Goal: Task Accomplishment & Management: Manage account settings

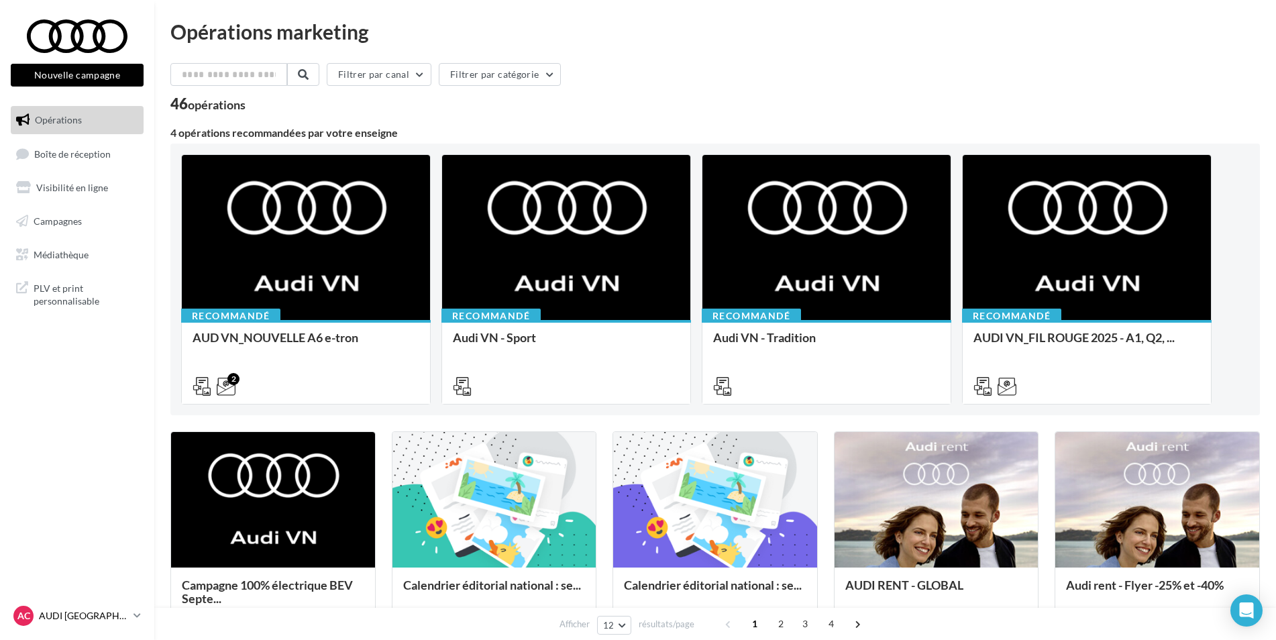
click at [98, 609] on p "AUDI [GEOGRAPHIC_DATA]" at bounding box center [83, 615] width 89 height 13
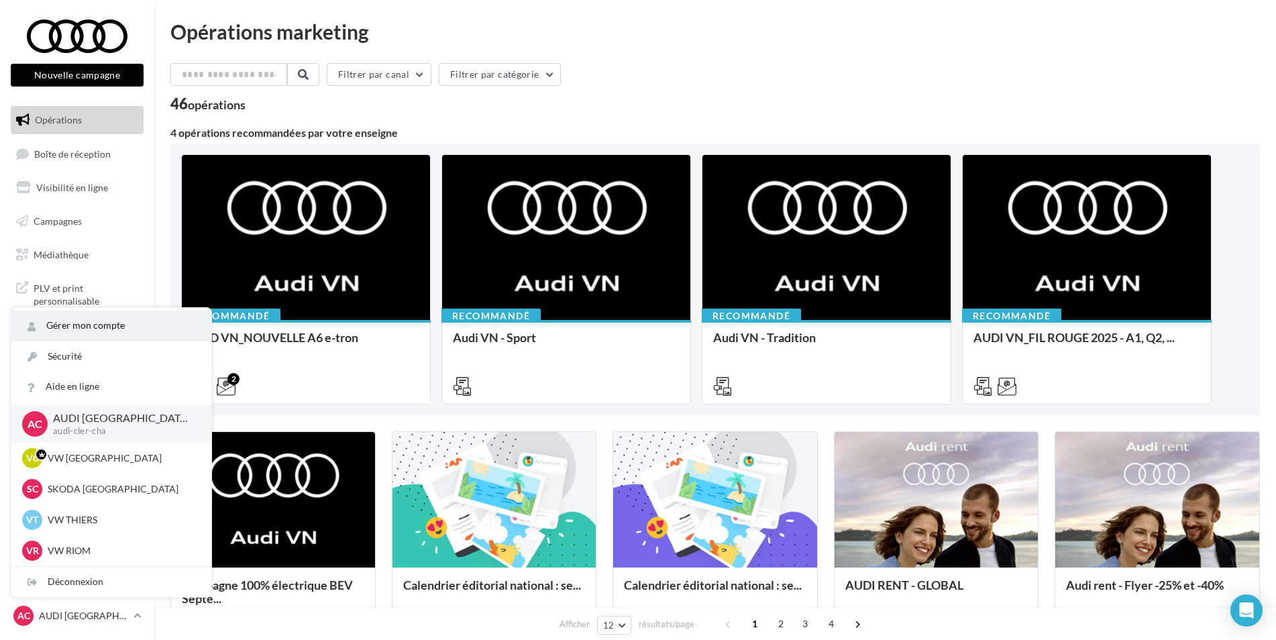
click at [82, 325] on link "Gérer mon compte" at bounding box center [111, 326] width 200 height 30
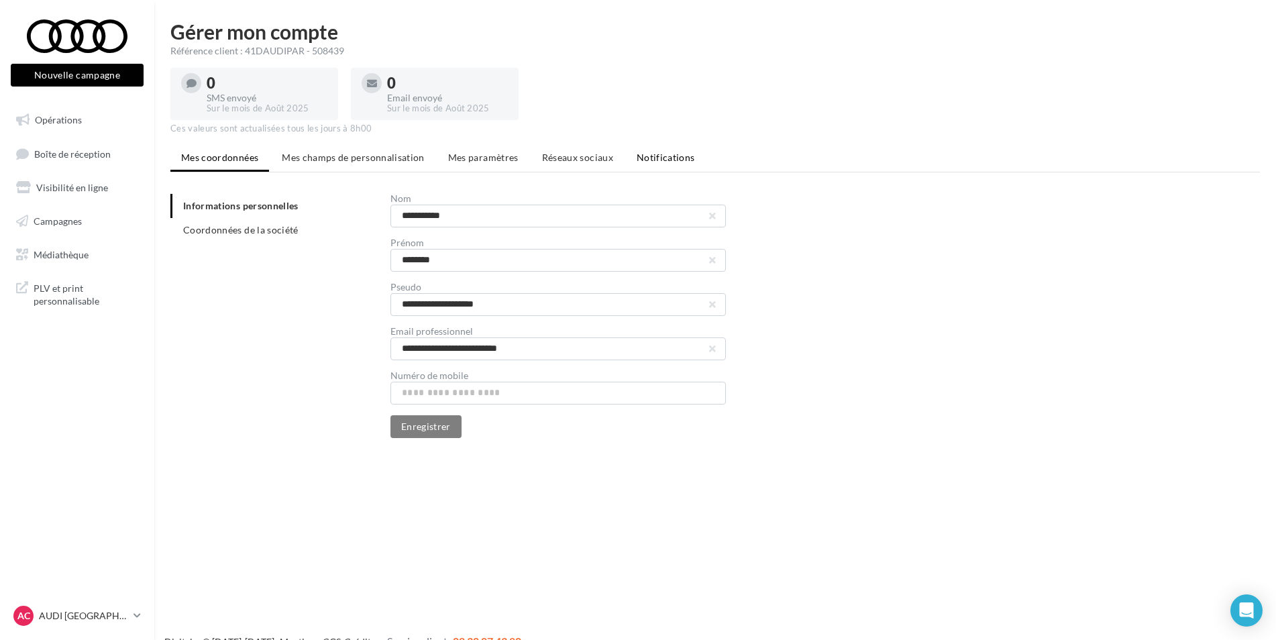
click at [680, 162] on span "Notifications" at bounding box center [665, 157] width 58 height 11
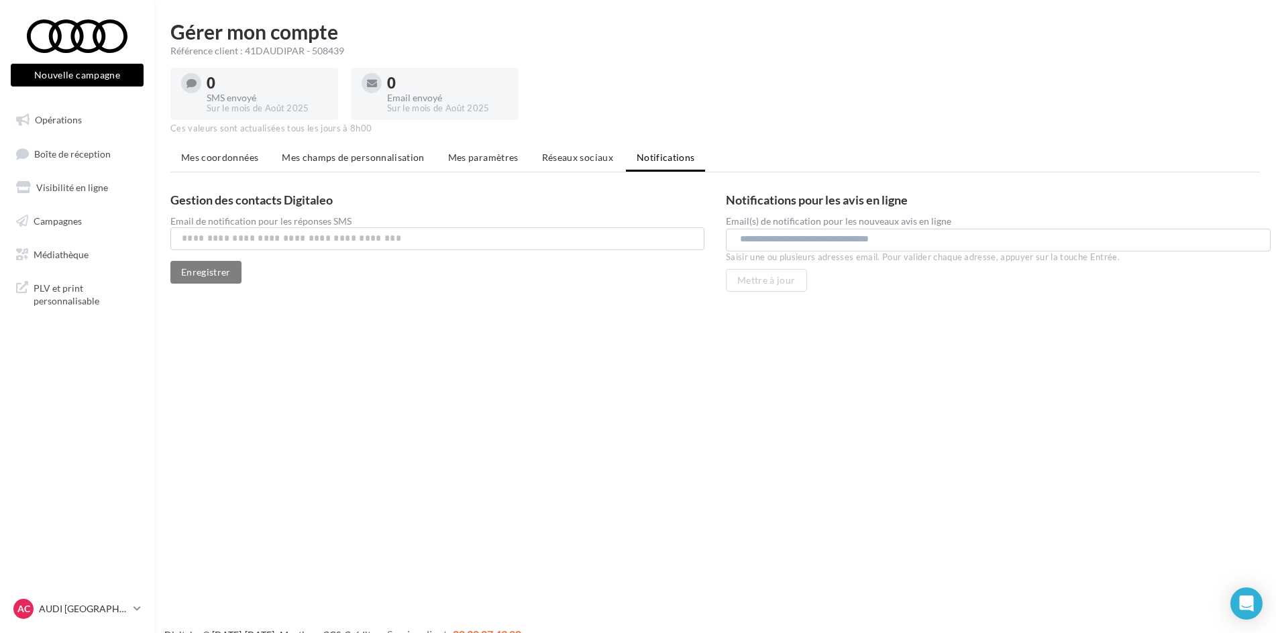
click at [907, 240] on input "text" at bounding box center [1001, 239] width 522 height 13
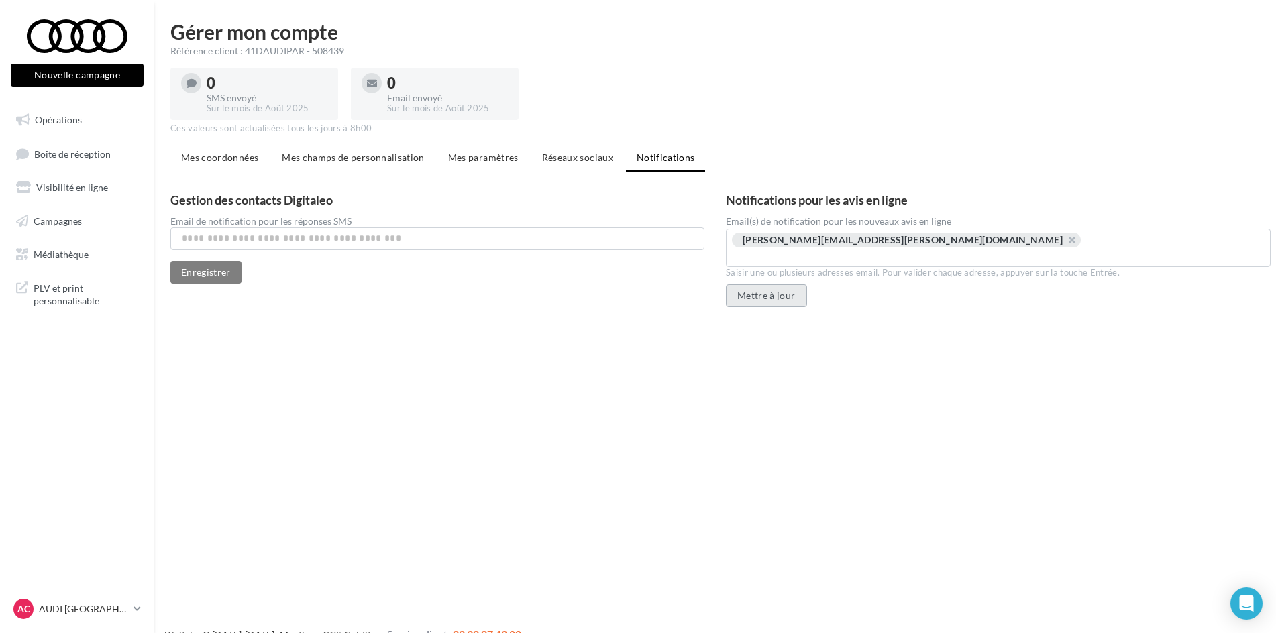
click at [795, 285] on button "Mettre à jour" at bounding box center [766, 295] width 81 height 23
click at [573, 157] on span "Réseaux sociaux" at bounding box center [577, 157] width 71 height 11
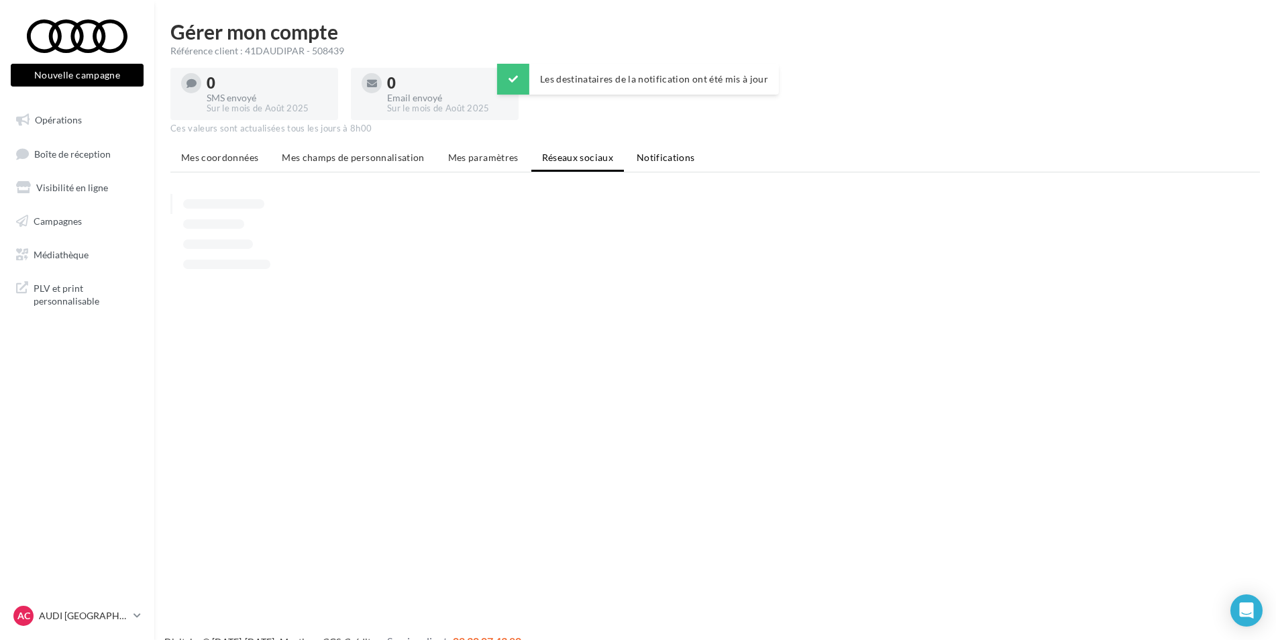
click at [669, 155] on span "Notifications" at bounding box center [665, 157] width 58 height 11
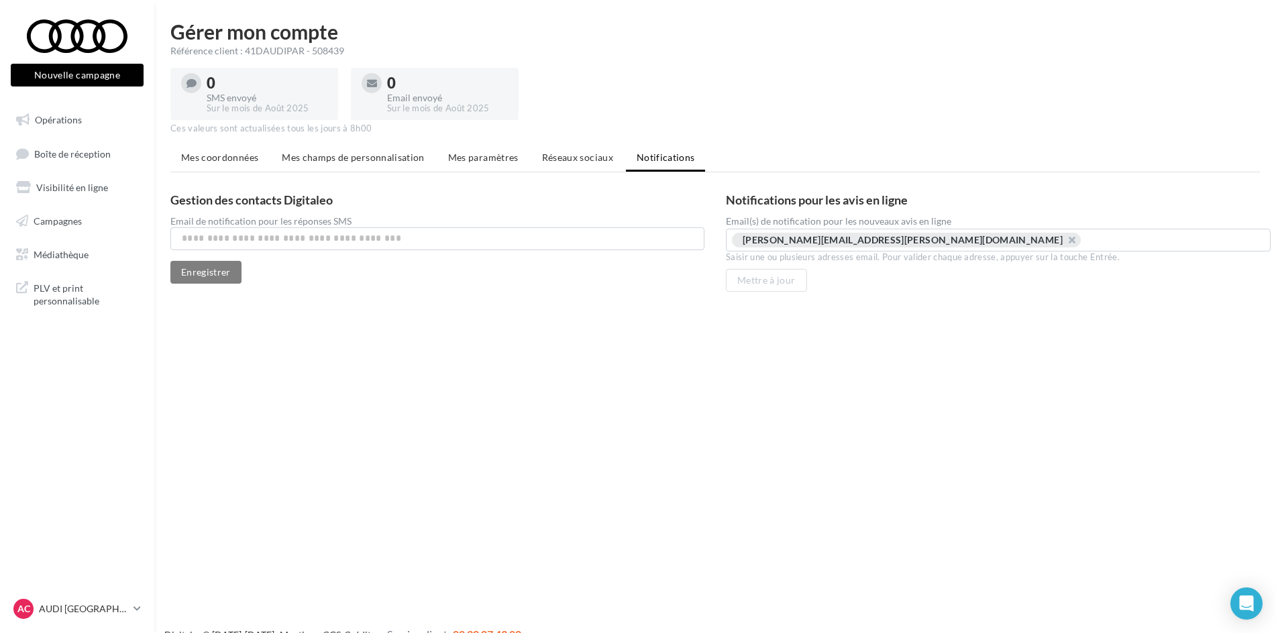
click at [94, 601] on nav "Nouvelle campagne Nouvelle campagne Opérations Boîte de réception Visibilité en…" at bounding box center [77, 316] width 154 height 633
click at [95, 616] on p "AUDI [GEOGRAPHIC_DATA]" at bounding box center [83, 608] width 89 height 13
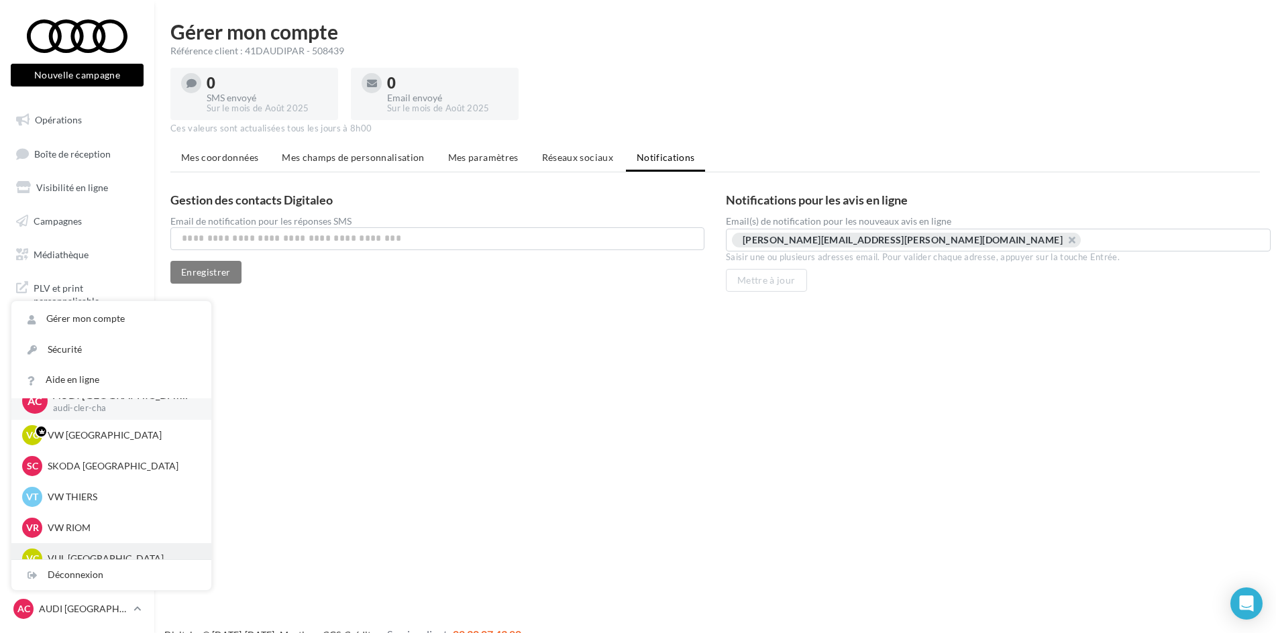
scroll to position [31, 0]
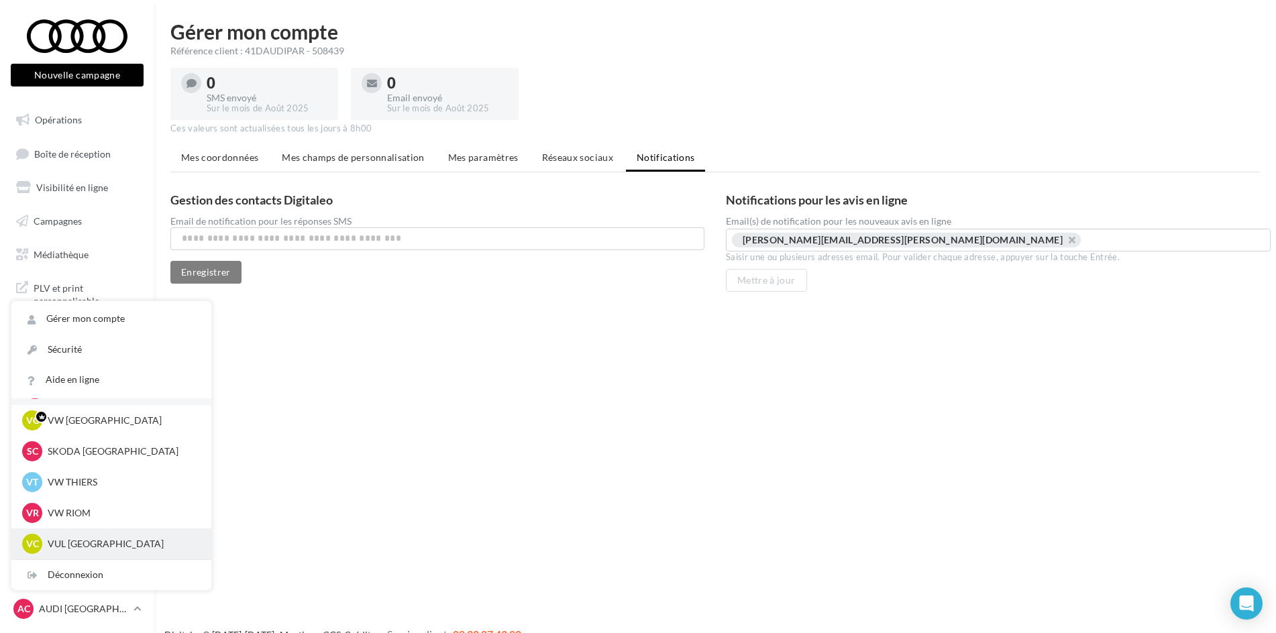
click at [98, 551] on p "VUL [GEOGRAPHIC_DATA]" at bounding box center [122, 543] width 148 height 13
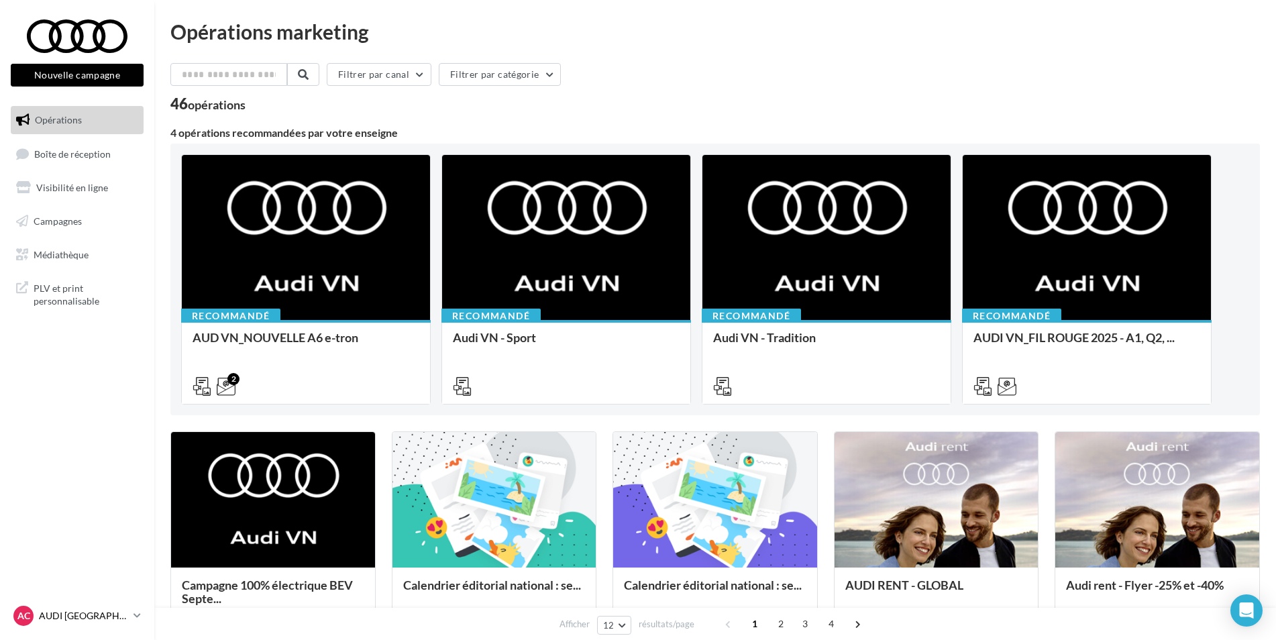
click at [50, 620] on p "AUDI [GEOGRAPHIC_DATA]" at bounding box center [83, 615] width 89 height 13
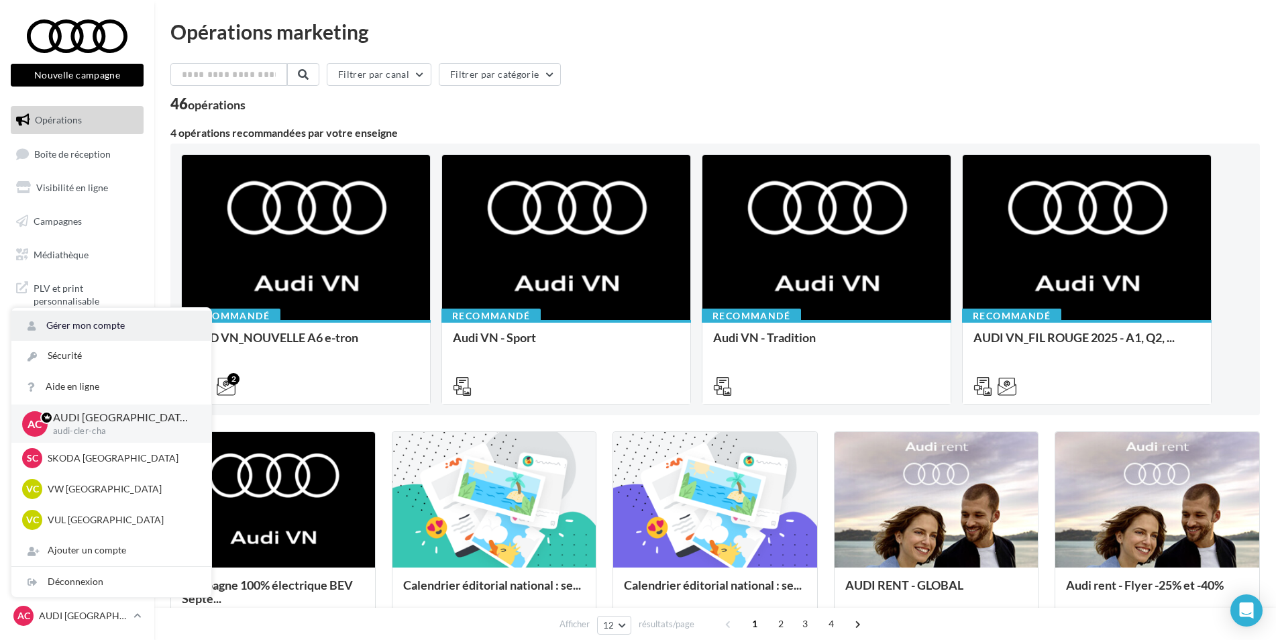
click at [101, 334] on link "Gérer mon compte" at bounding box center [111, 326] width 200 height 30
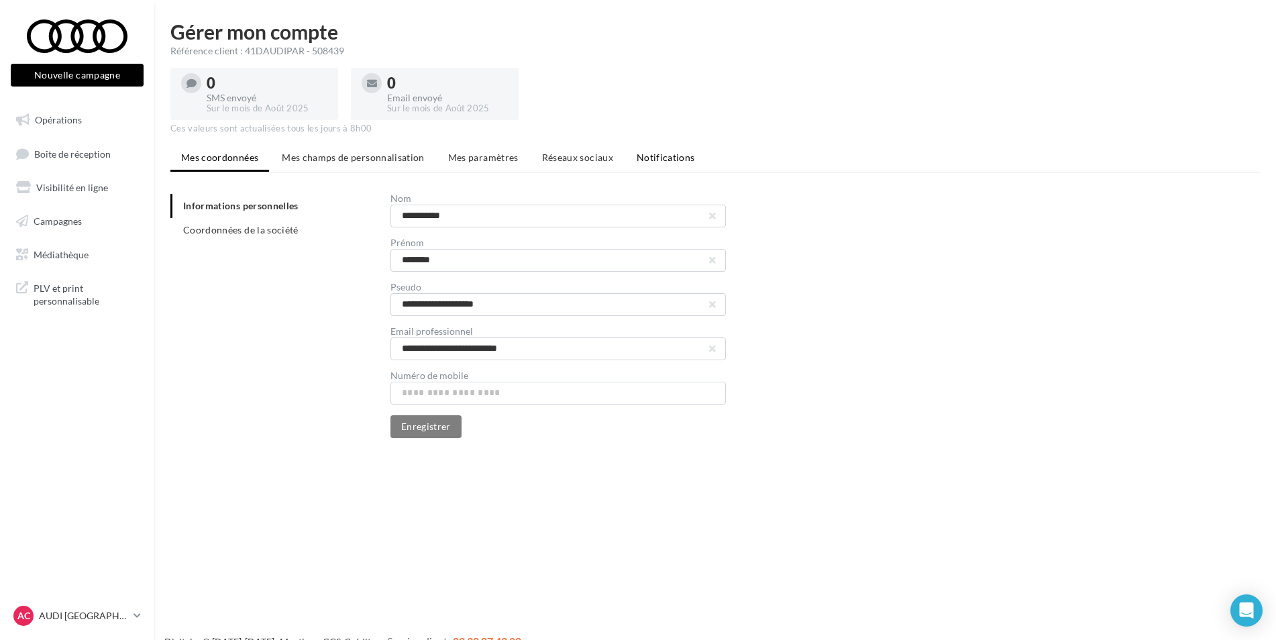
click at [679, 154] on span "Notifications" at bounding box center [665, 157] width 58 height 11
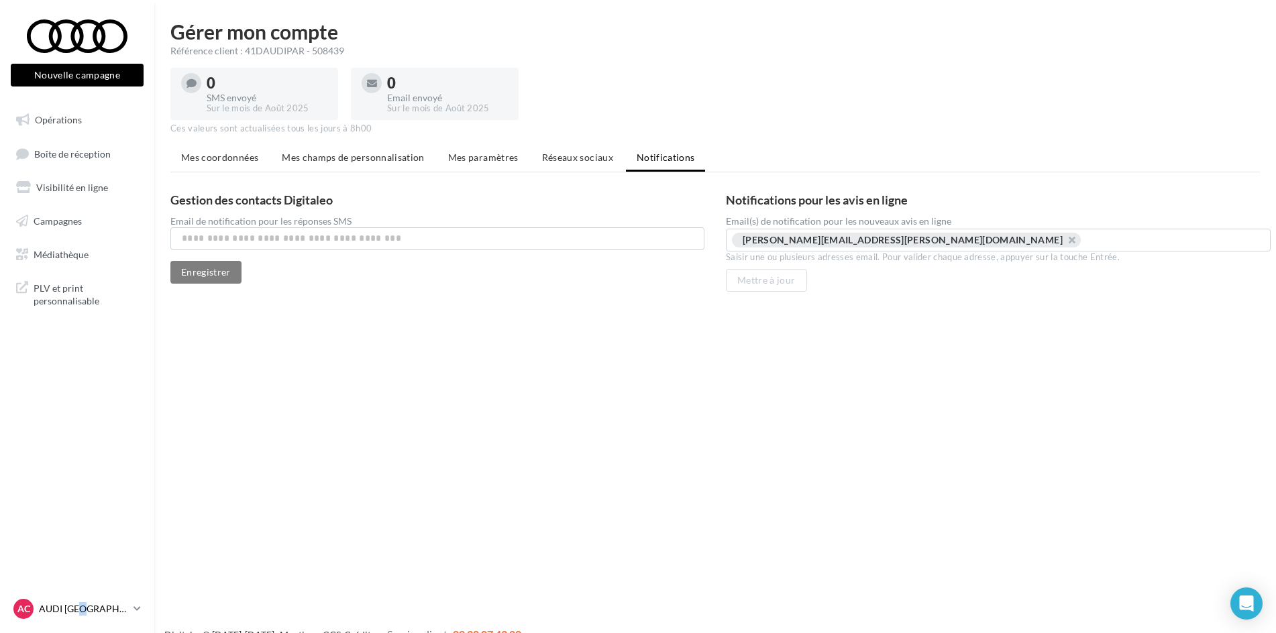
click at [84, 616] on p "AUDI [GEOGRAPHIC_DATA]" at bounding box center [83, 608] width 89 height 13
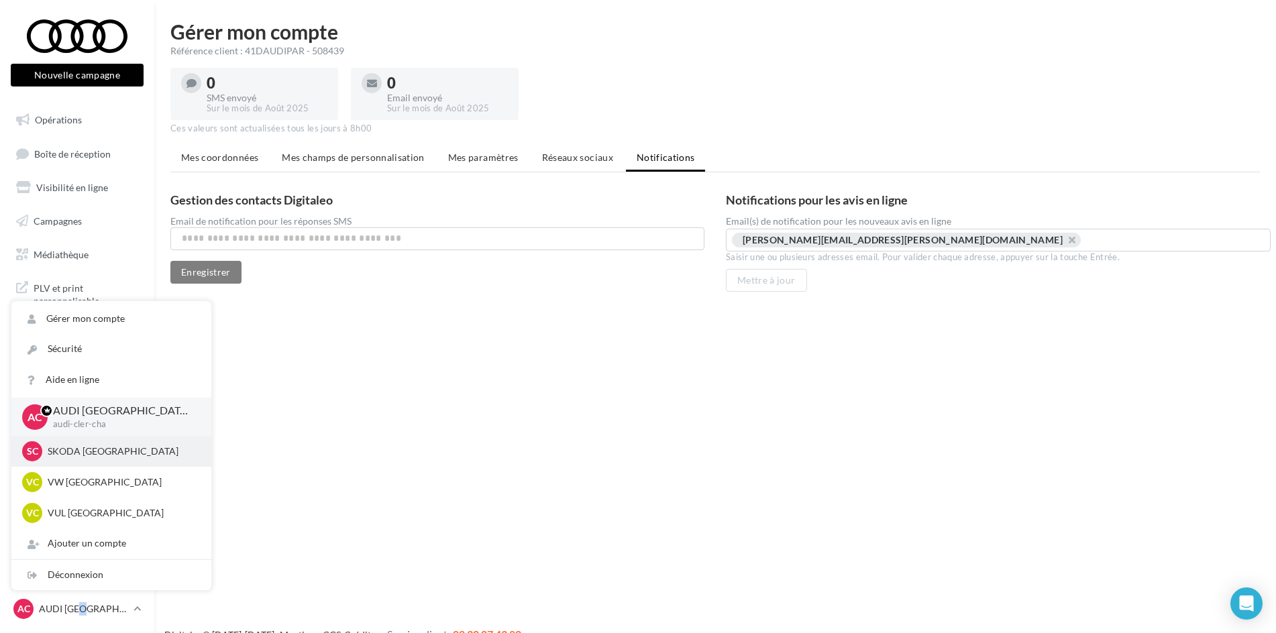
scroll to position [21, 0]
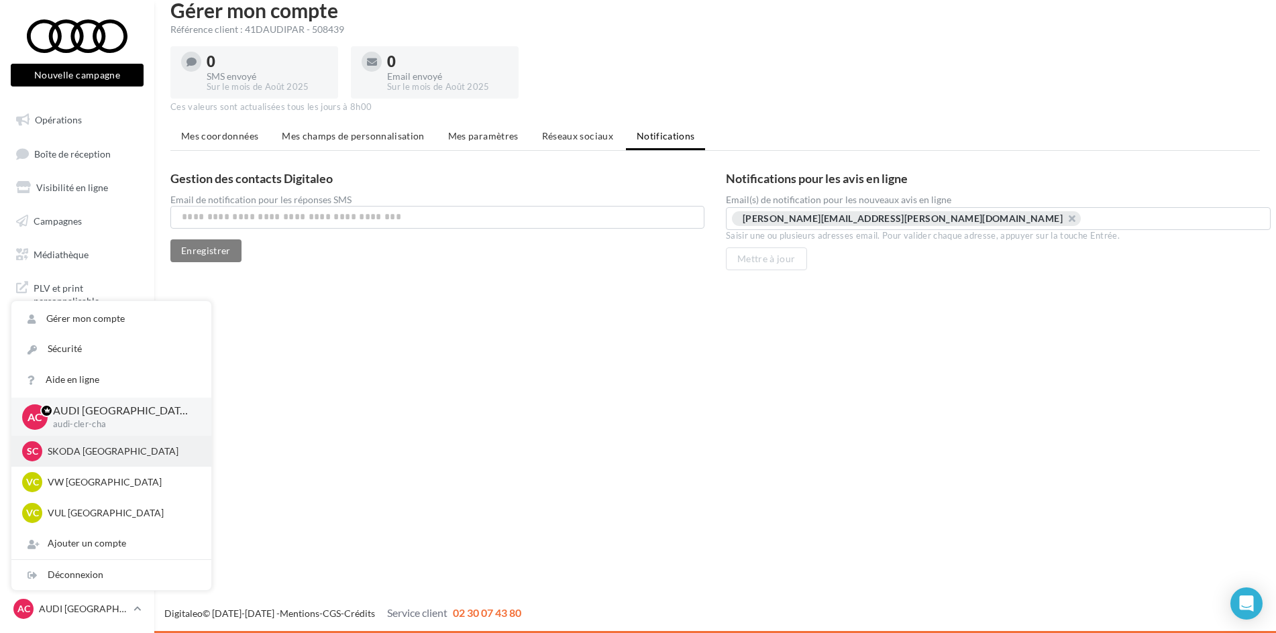
click at [127, 452] on p "SKODA [GEOGRAPHIC_DATA]" at bounding box center [122, 451] width 148 height 13
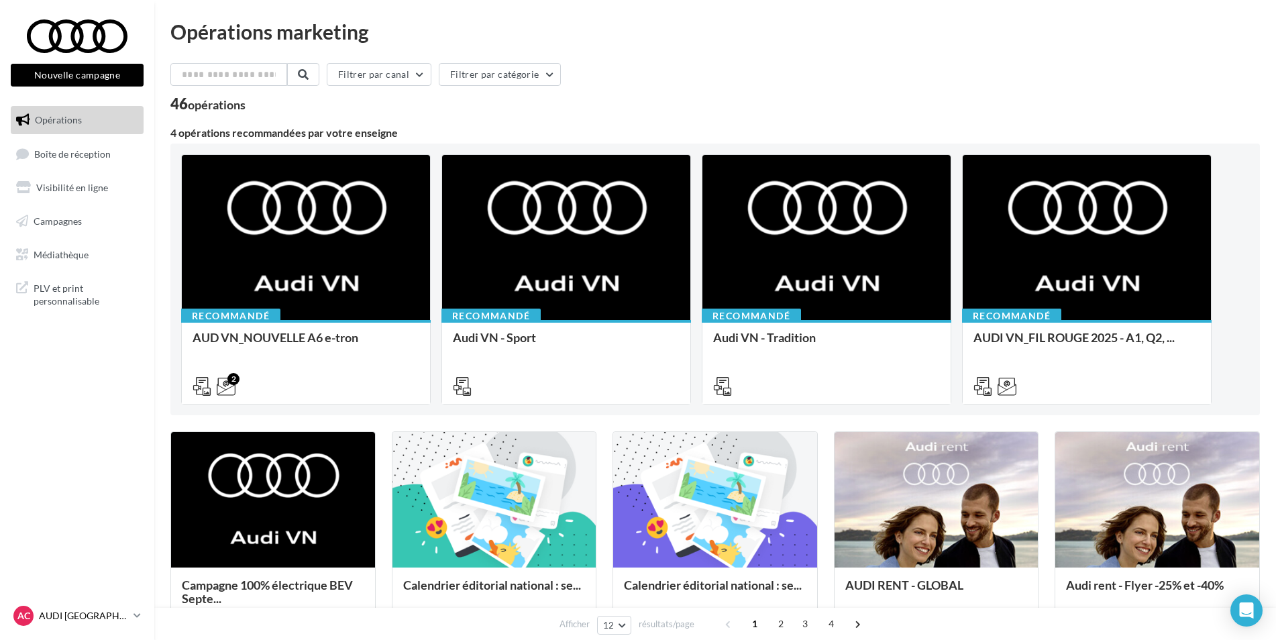
click at [51, 621] on p "AUDI [GEOGRAPHIC_DATA]" at bounding box center [83, 615] width 89 height 13
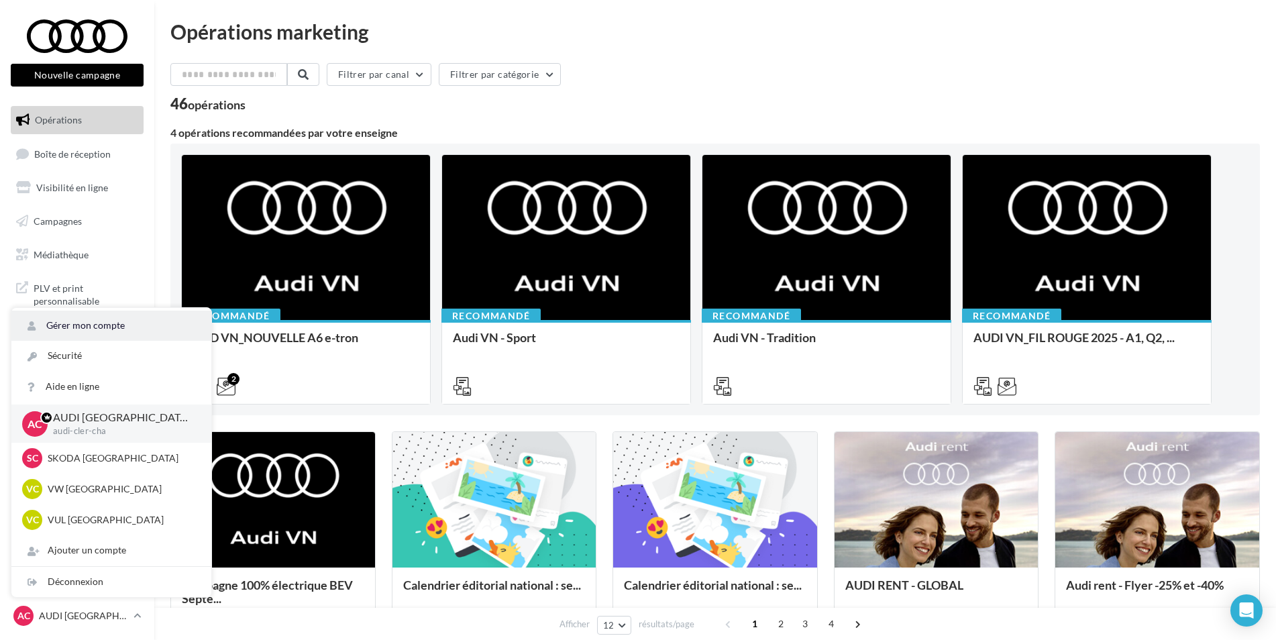
click at [73, 333] on link "Gérer mon compte" at bounding box center [111, 326] width 200 height 30
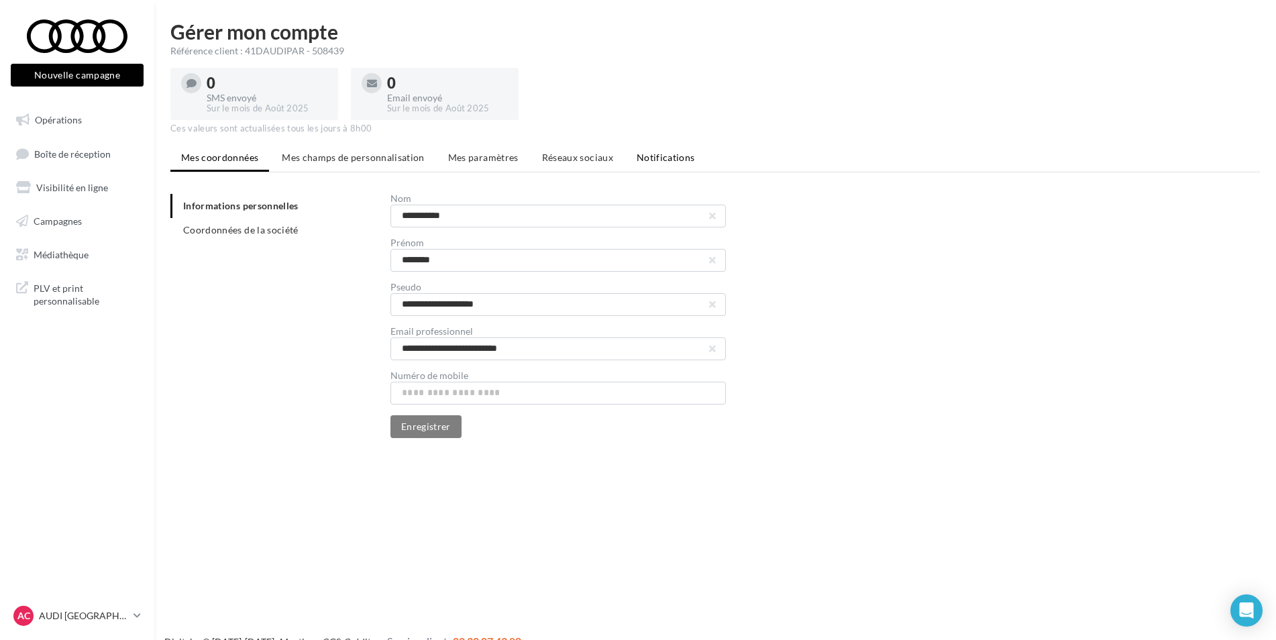
click at [688, 159] on li "Notifications" at bounding box center [666, 158] width 80 height 24
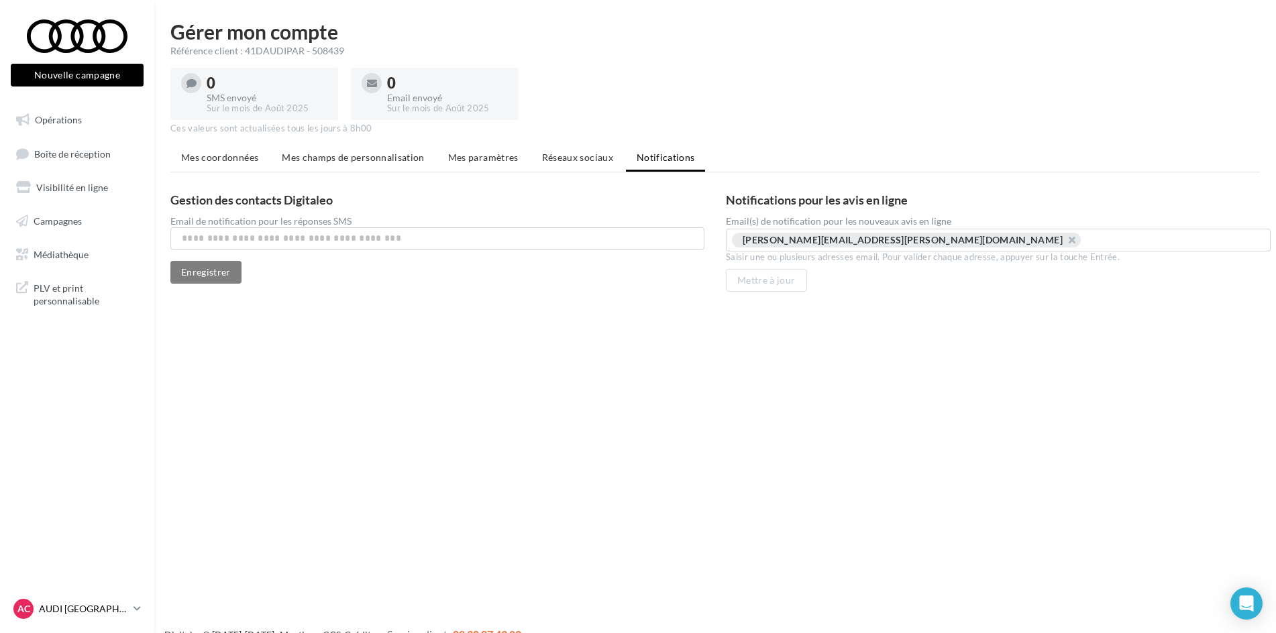
click at [103, 612] on p "AUDI [GEOGRAPHIC_DATA]" at bounding box center [83, 608] width 89 height 13
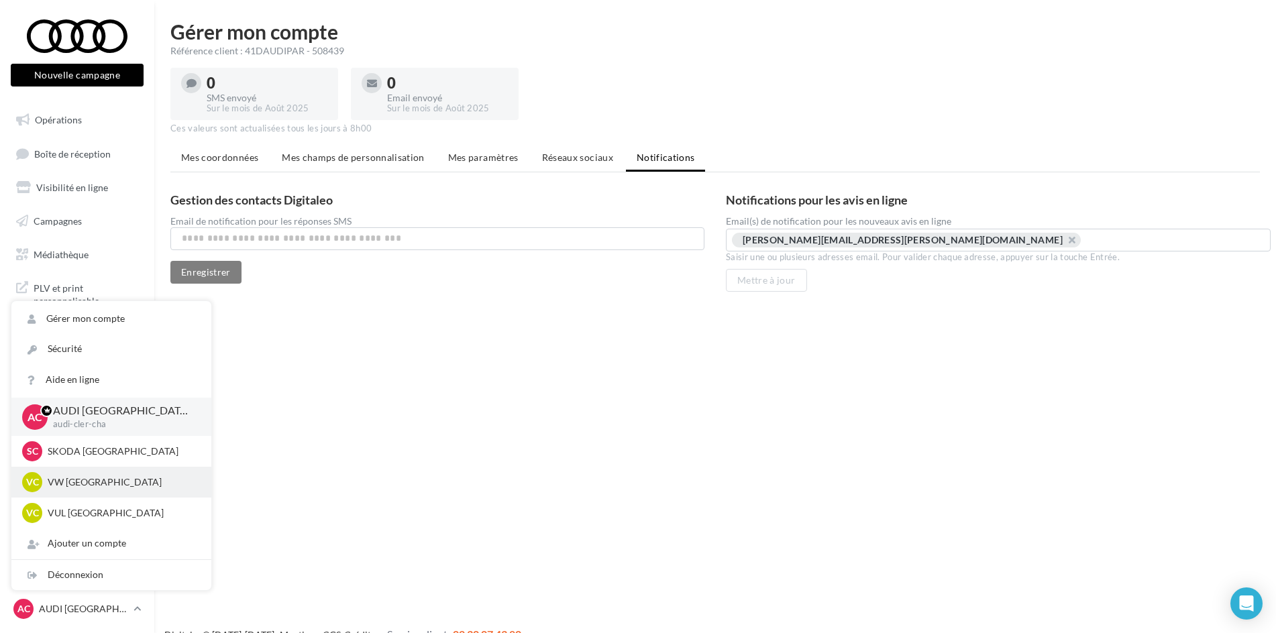
click at [118, 487] on p "VW [GEOGRAPHIC_DATA]" at bounding box center [122, 482] width 148 height 13
